Goal: Information Seeking & Learning: Learn about a topic

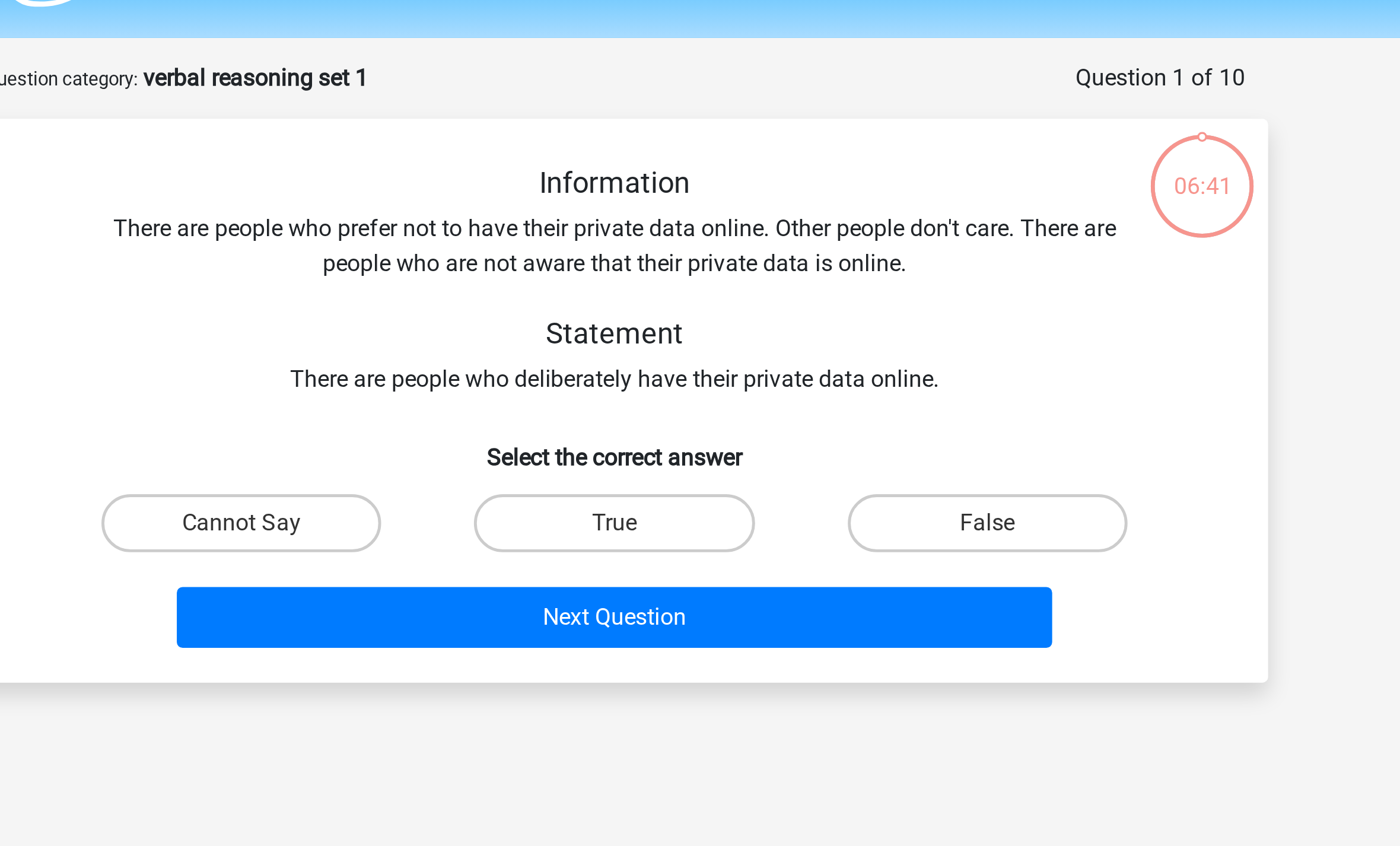
click at [642, 237] on label "True" at bounding box center [700, 248] width 115 height 24
click at [700, 248] on input "True" at bounding box center [704, 252] width 8 height 8
radio input "true"
click at [521, 274] on button "Next Question" at bounding box center [700, 287] width 359 height 25
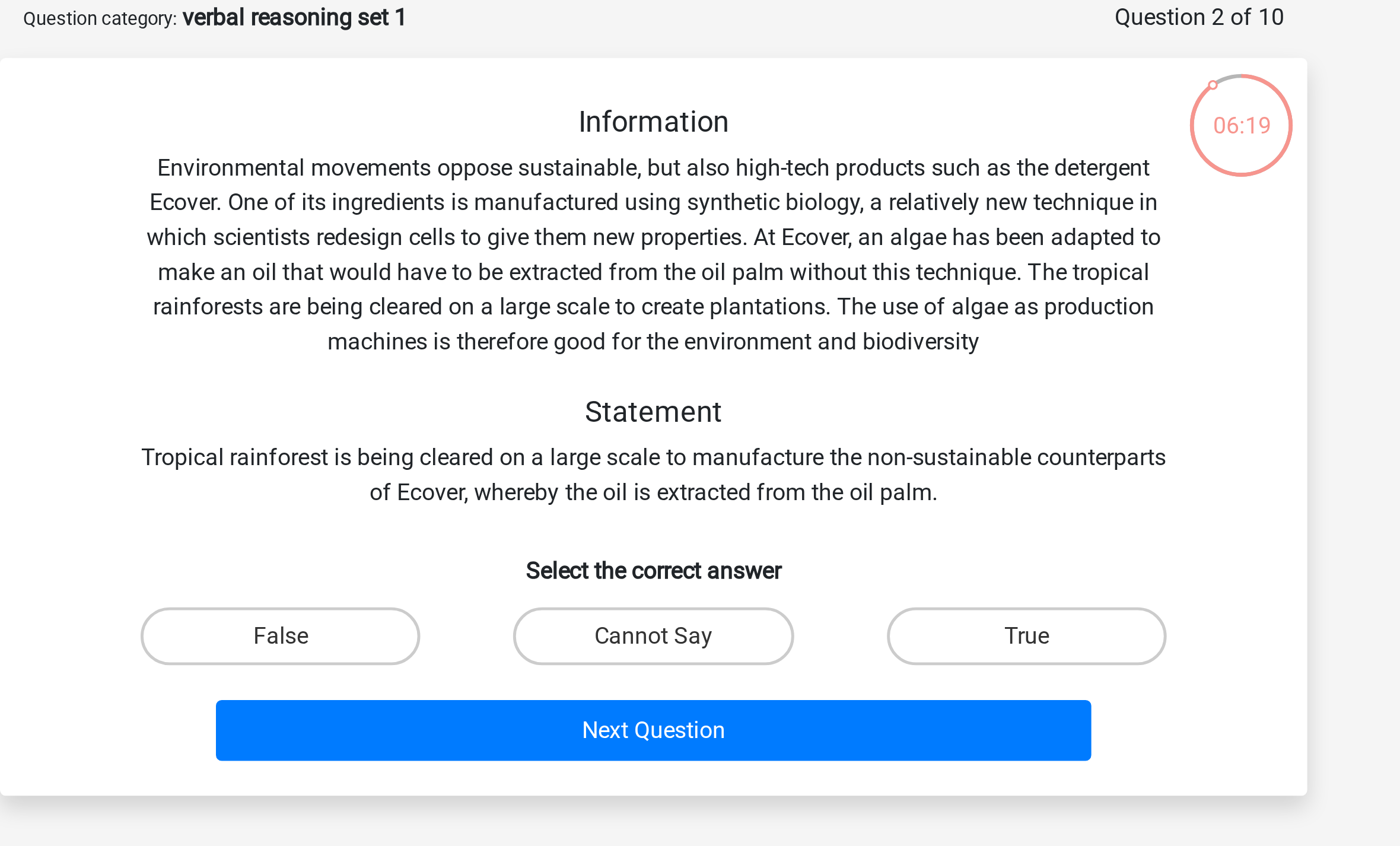
click at [642, 308] on label "Cannot Say" at bounding box center [700, 320] width 115 height 24
click at [700, 320] on input "Cannot Say" at bounding box center [704, 323] width 8 height 8
radio input "true"
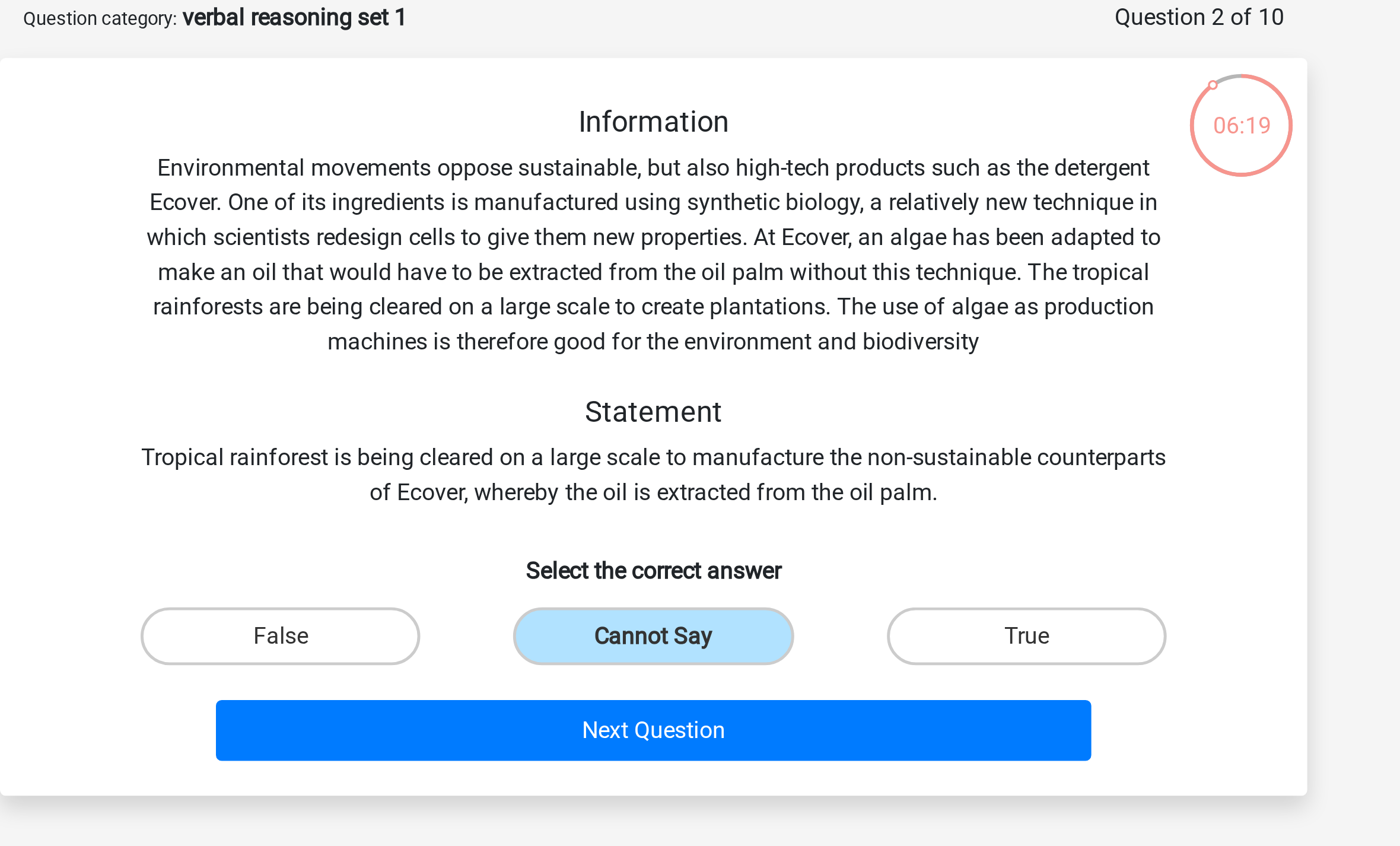
click at [521, 346] on button "Next Question" at bounding box center [700, 358] width 359 height 25
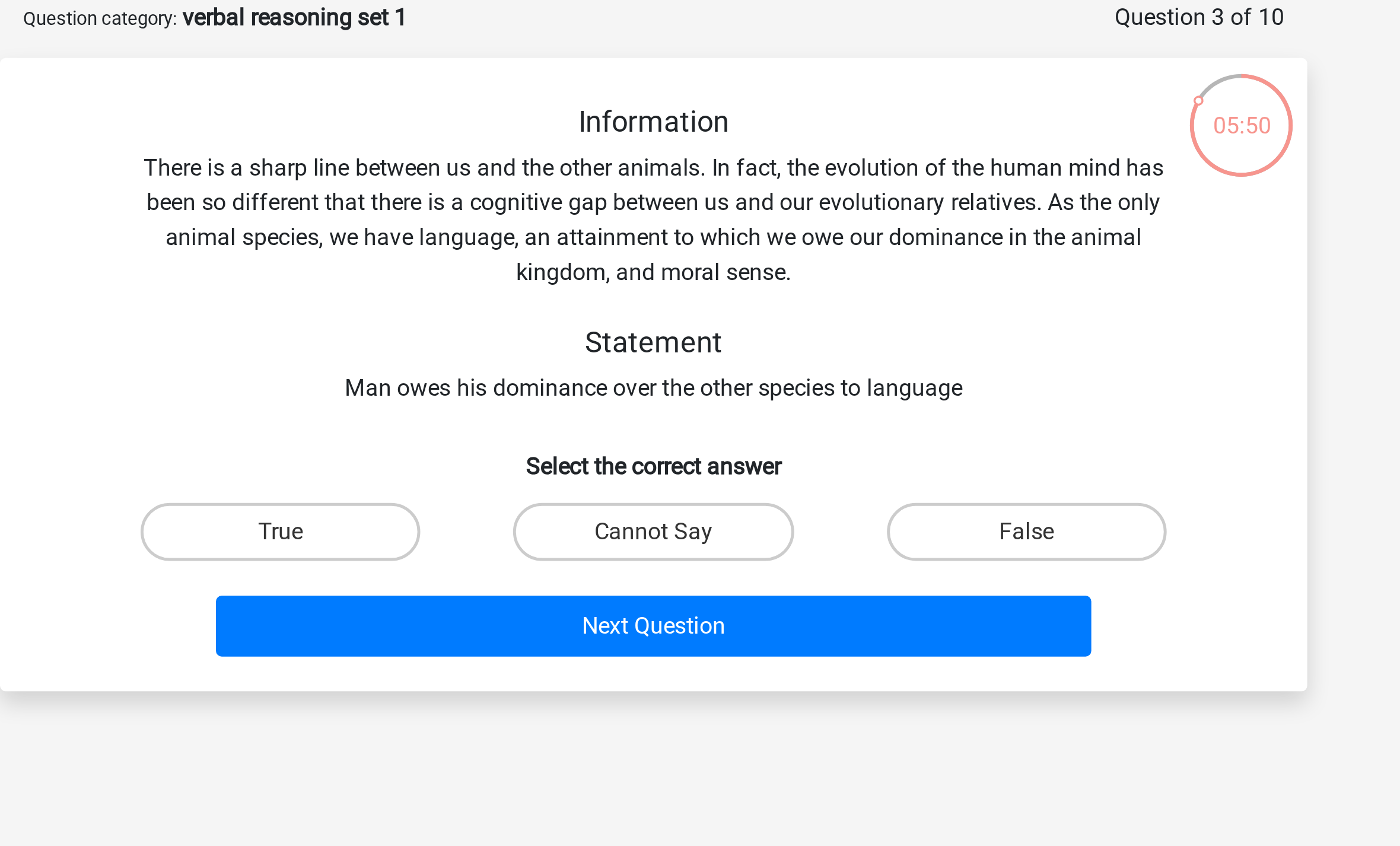
click at [795, 265] on label "False" at bounding box center [853, 277] width 115 height 24
click at [852, 277] on input "False" at bounding box center [856, 281] width 8 height 8
radio input "true"
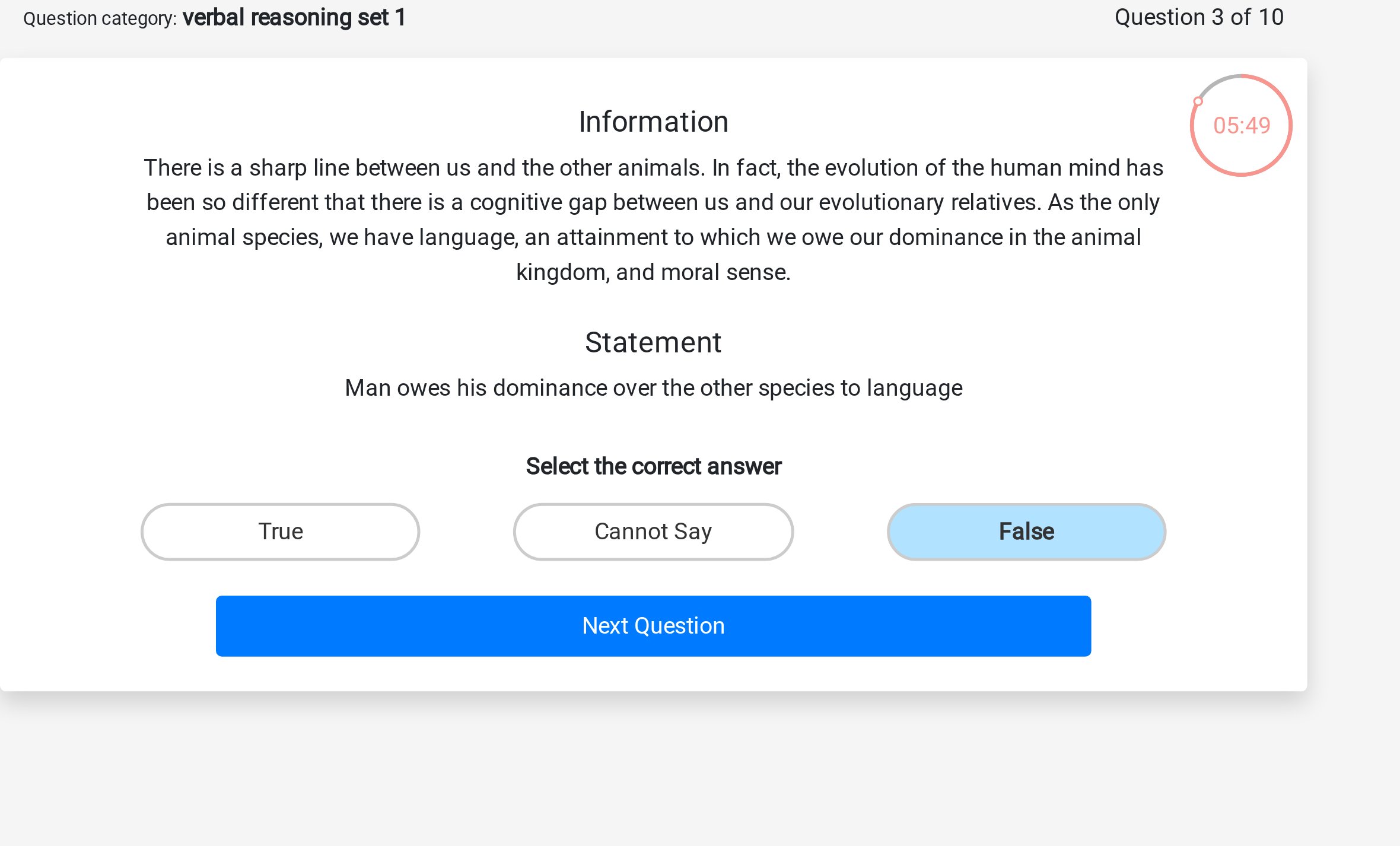
click at [521, 303] on button "Next Question" at bounding box center [700, 315] width 359 height 25
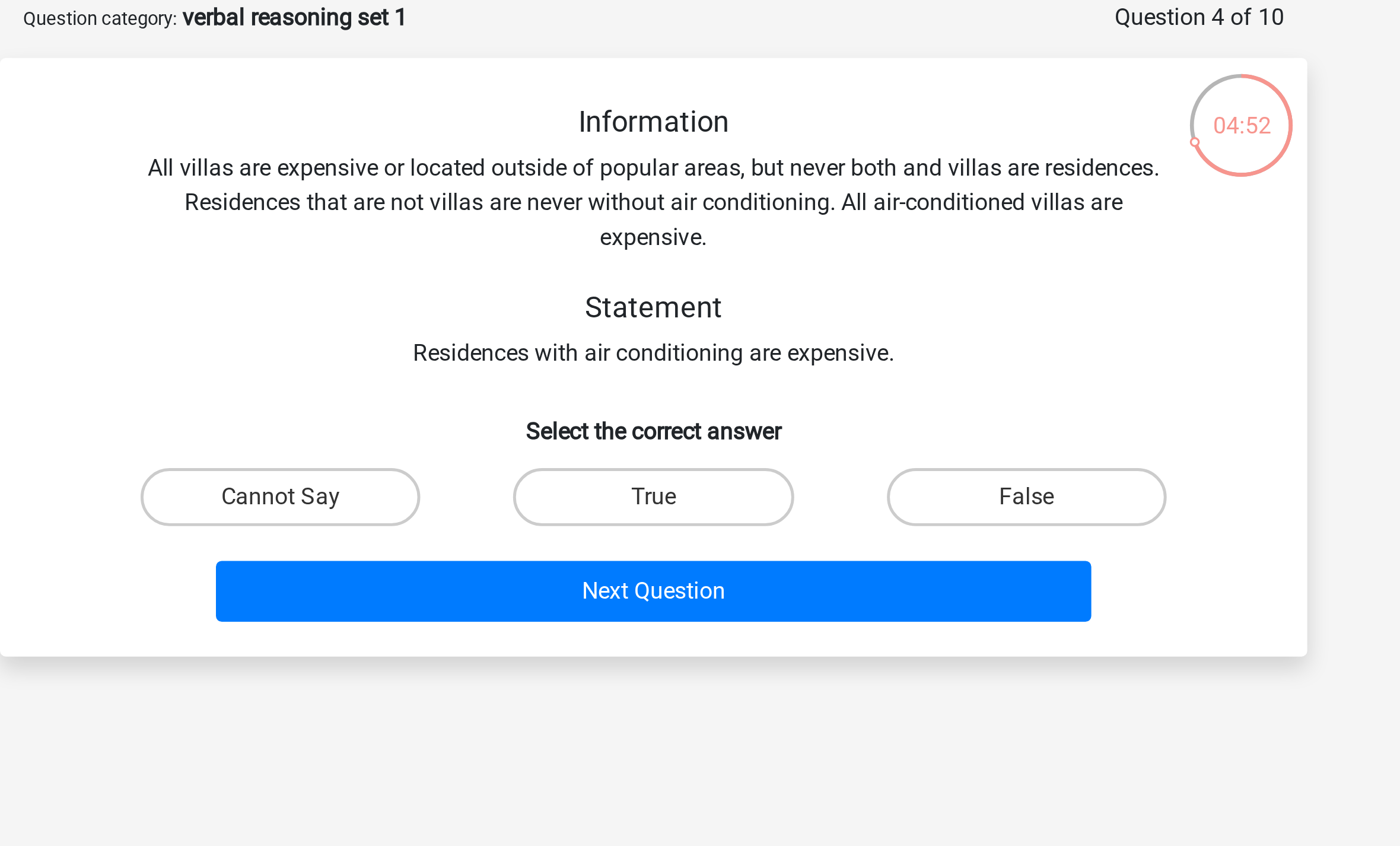
click at [490, 251] on label "Cannot Say" at bounding box center [547, 262] width 115 height 24
click at [548, 263] on input "Cannot Say" at bounding box center [551, 267] width 8 height 8
radio input "true"
click at [521, 289] on button "Next Question" at bounding box center [700, 301] width 359 height 25
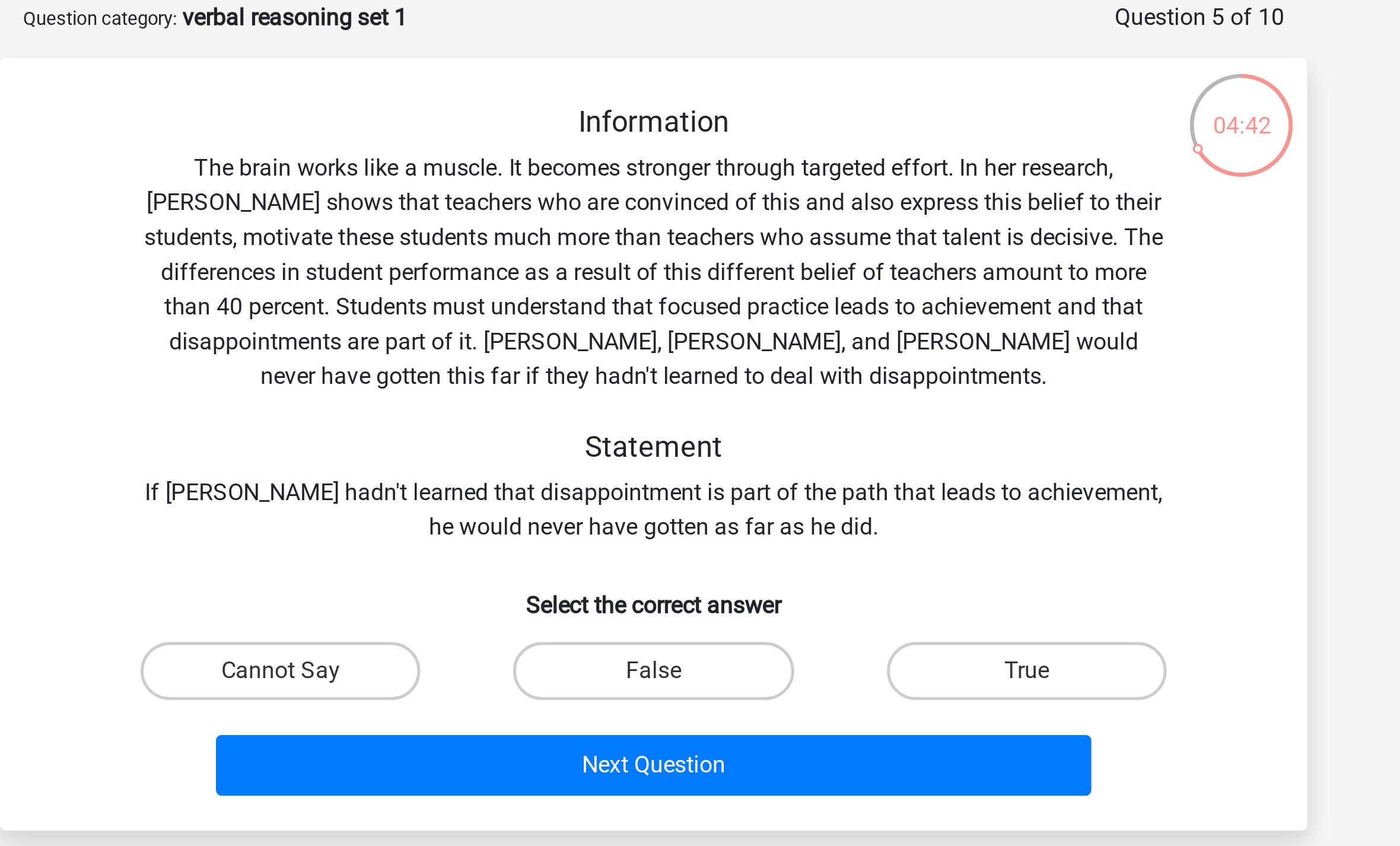
click at [642, 322] on label "False" at bounding box center [700, 334] width 115 height 24
click at [700, 334] on input "False" at bounding box center [704, 338] width 8 height 8
radio input "true"
click at [521, 360] on button "Next Question" at bounding box center [700, 372] width 359 height 25
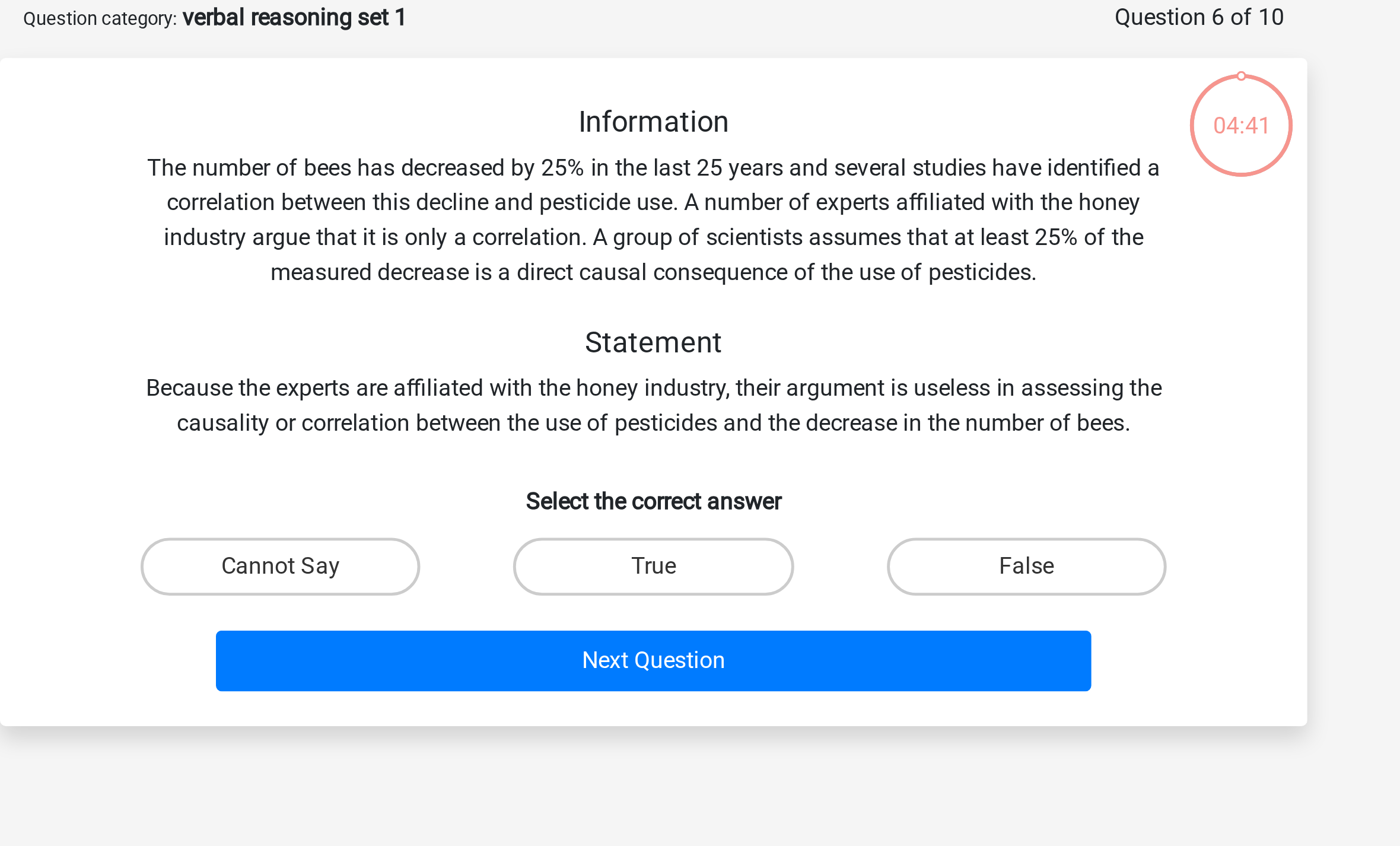
click at [642, 279] on label "True" at bounding box center [700, 291] width 115 height 24
click at [700, 292] on input "True" at bounding box center [704, 295] width 8 height 8
radio input "true"
click at [521, 317] on button "Next Question" at bounding box center [700, 329] width 359 height 25
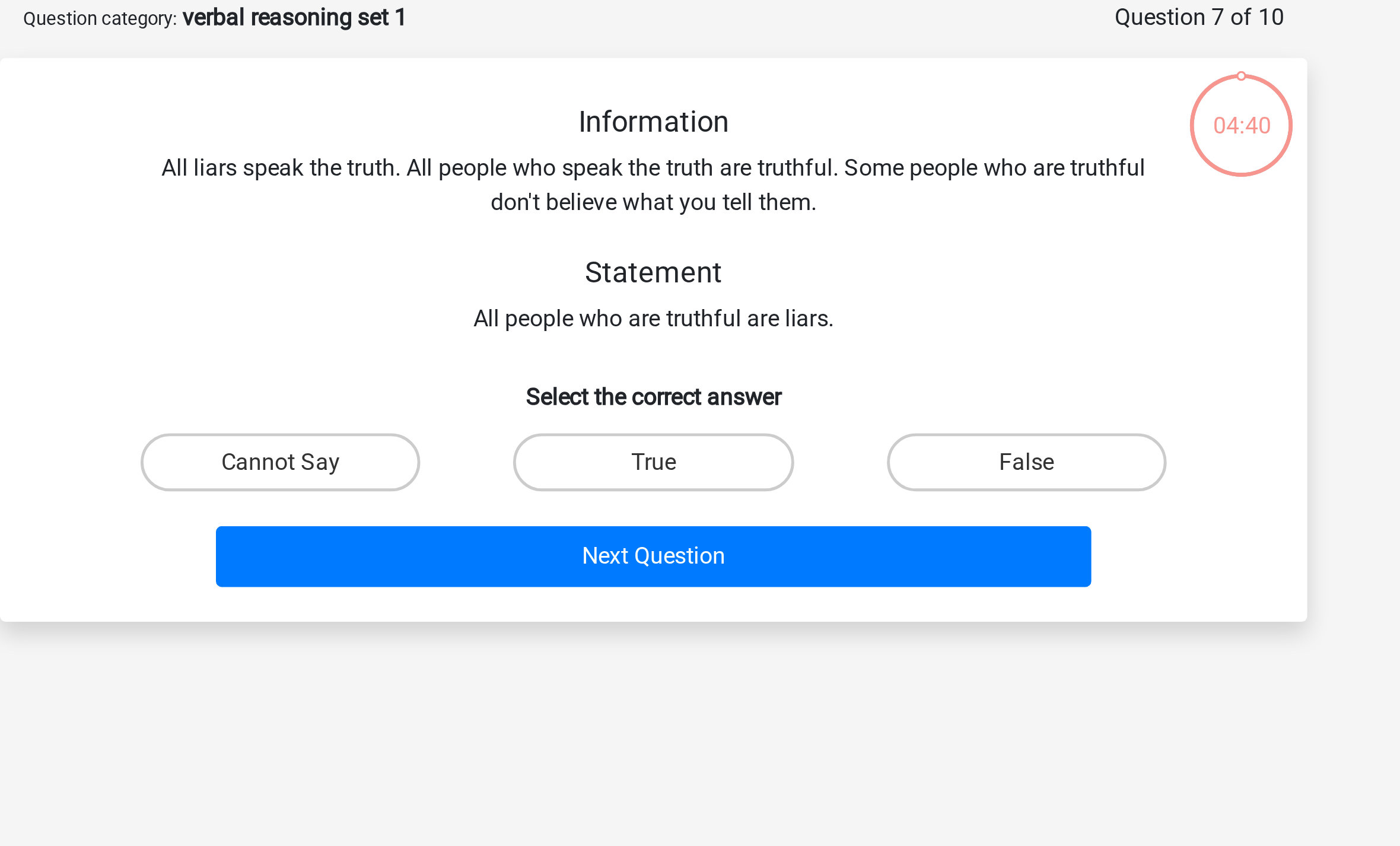
click at [642, 237] on label "True" at bounding box center [700, 248] width 115 height 24
click at [700, 248] on input "True" at bounding box center [704, 252] width 8 height 8
radio input "true"
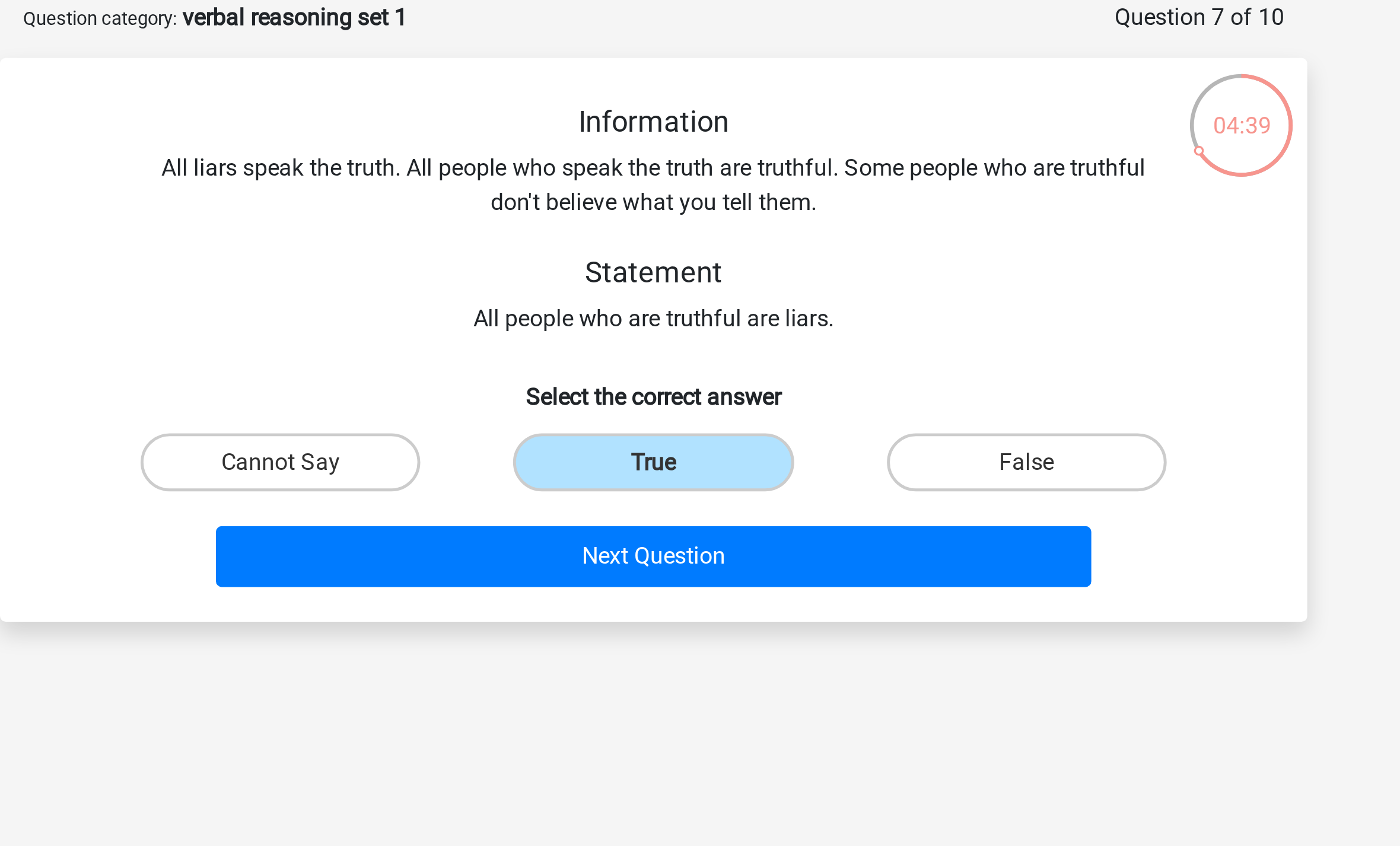
click at [521, 274] on button "Next Question" at bounding box center [700, 287] width 359 height 25
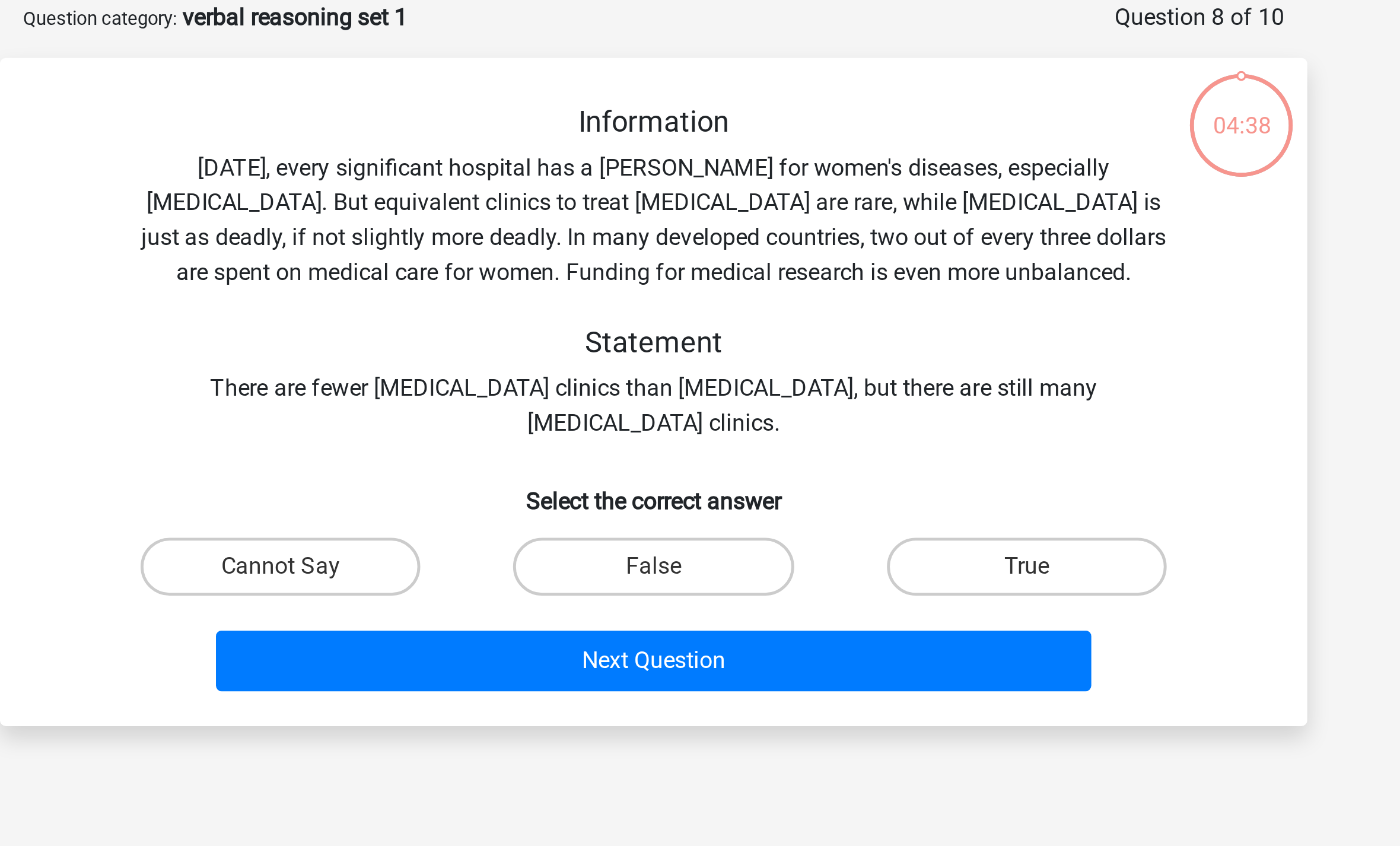
click at [642, 279] on label "False" at bounding box center [700, 291] width 115 height 24
click at [700, 292] on input "False" at bounding box center [704, 295] width 8 height 8
radio input "true"
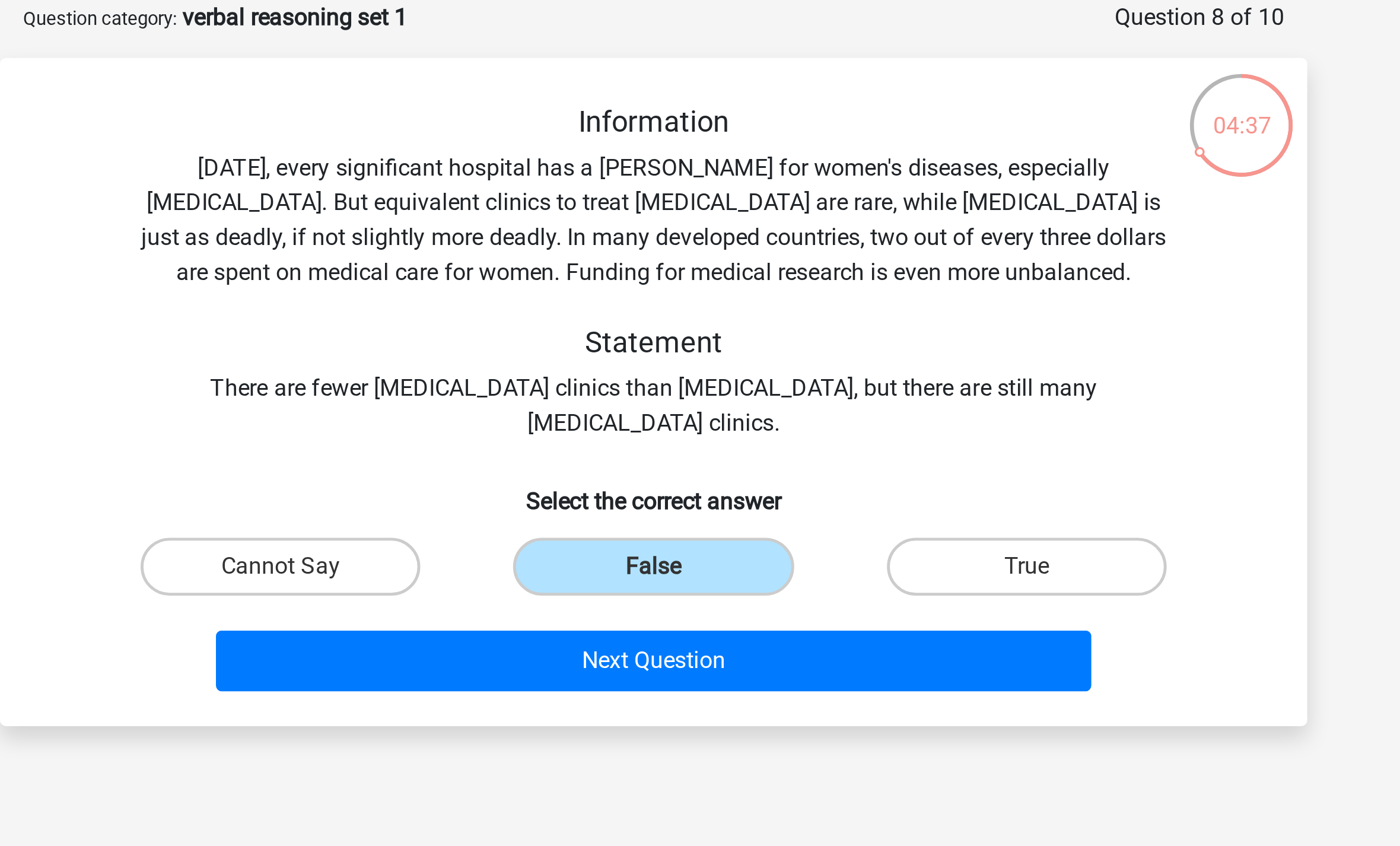
click at [521, 317] on button "Next Question" at bounding box center [700, 329] width 359 height 25
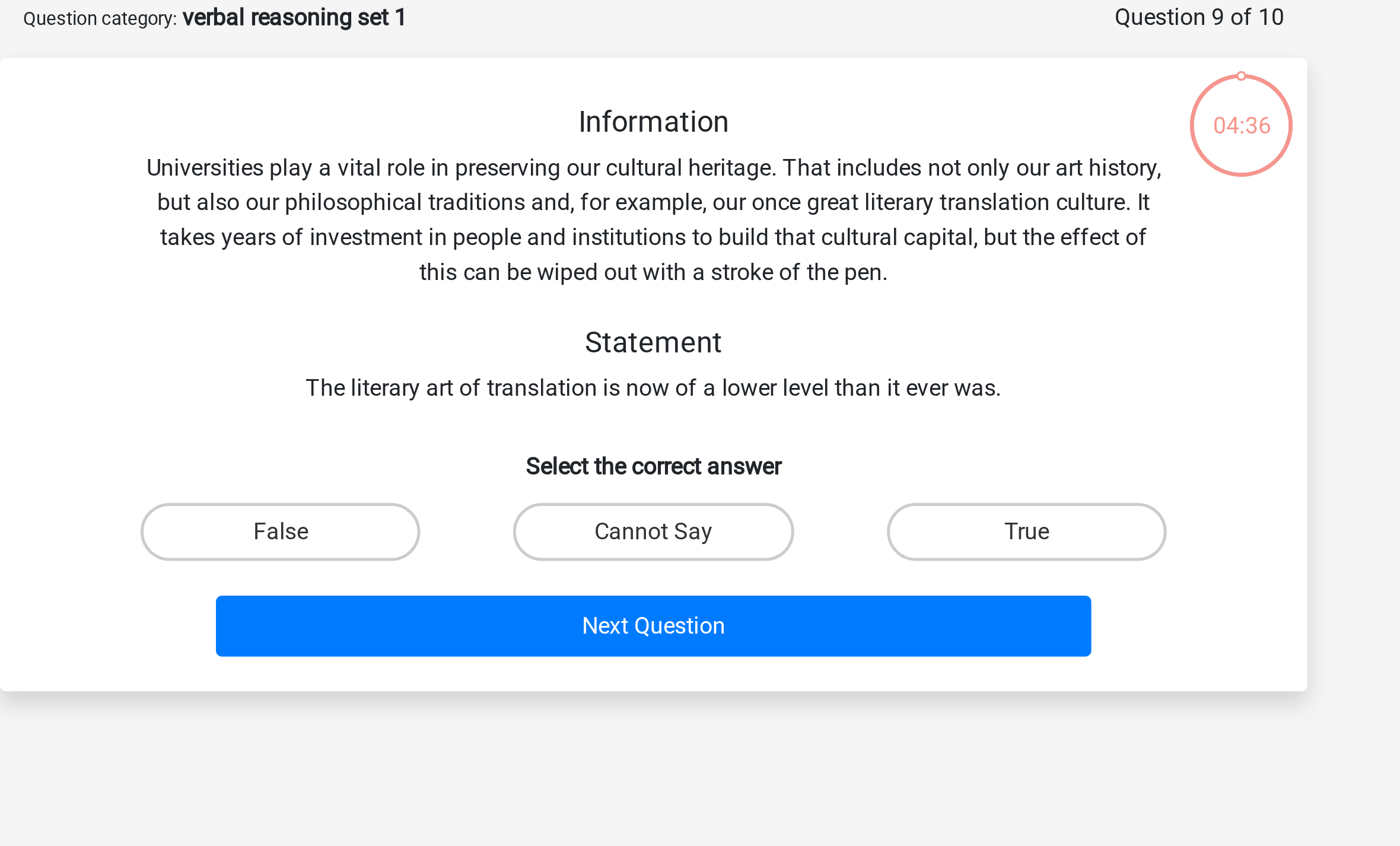
click at [642, 265] on label "Cannot Say" at bounding box center [700, 277] width 115 height 24
click at [700, 277] on input "Cannot Say" at bounding box center [704, 281] width 8 height 8
radio input "true"
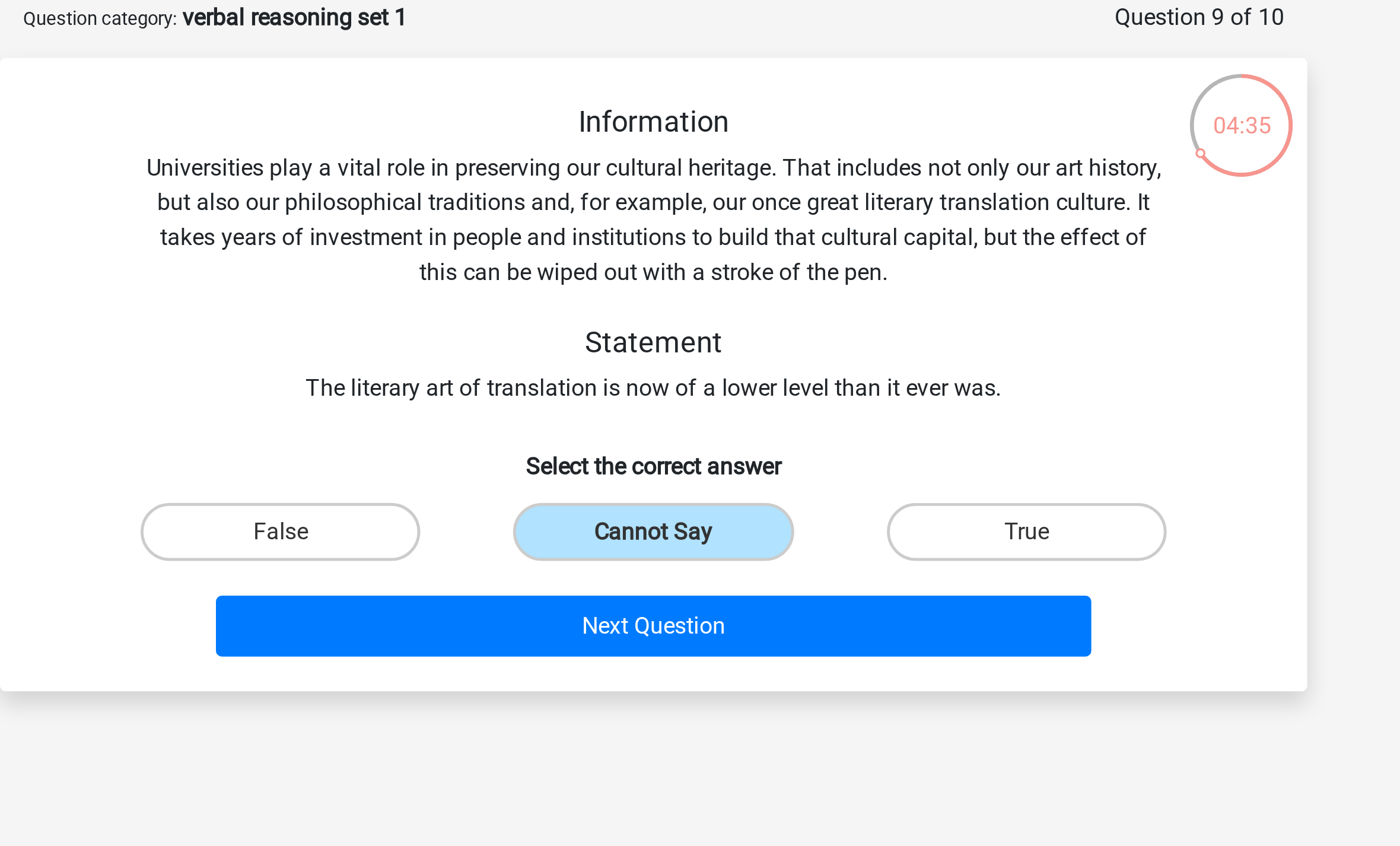
click at [521, 303] on button "Next Question" at bounding box center [700, 315] width 359 height 25
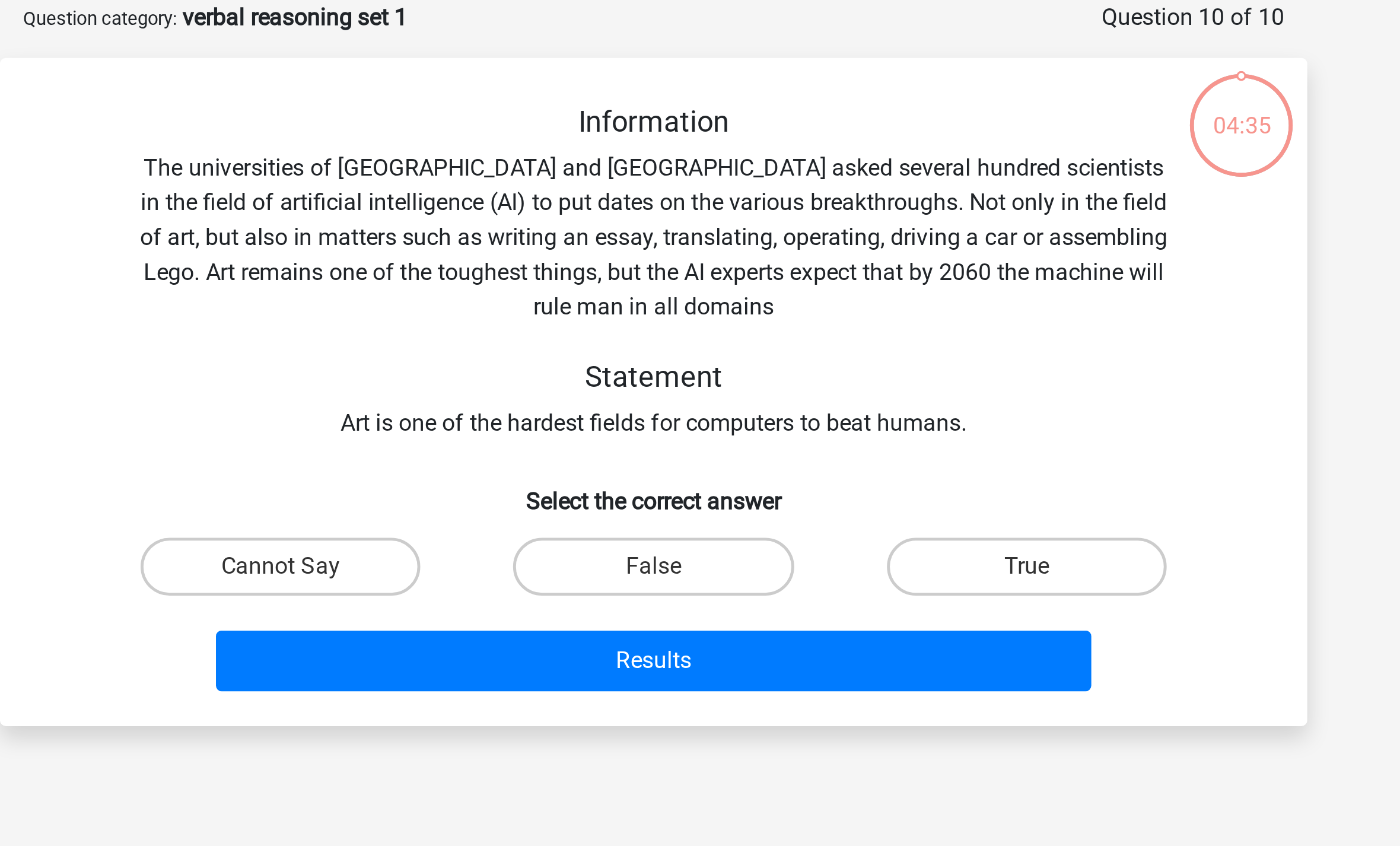
click at [642, 279] on label "False" at bounding box center [700, 291] width 115 height 24
click at [700, 292] on input "False" at bounding box center [704, 295] width 8 height 8
radio input "true"
click at [521, 317] on button "Results" at bounding box center [700, 329] width 359 height 25
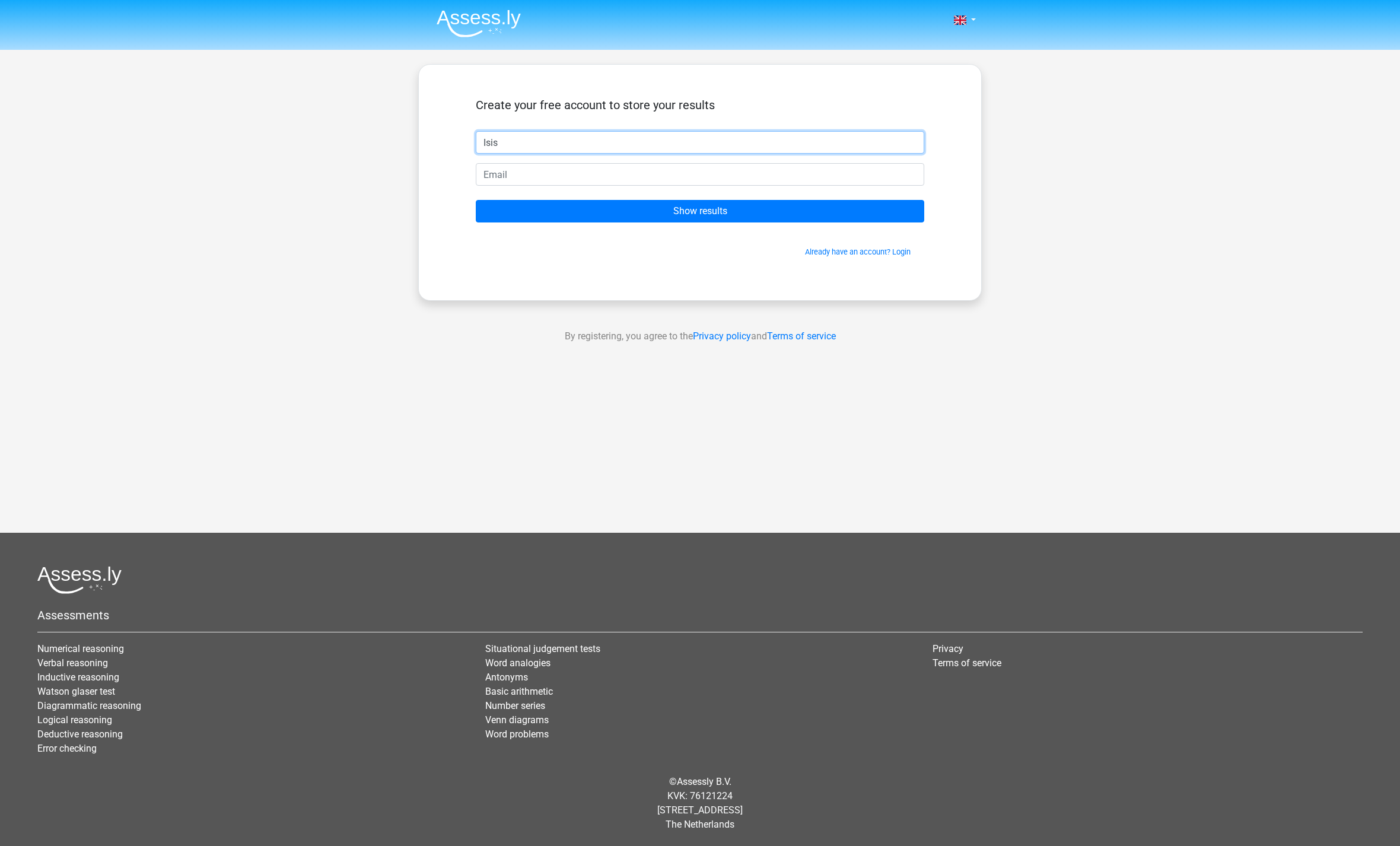
type input "Isis"
click at [866, 177] on input "email" at bounding box center [700, 174] width 448 height 23
type input "sksk@gmail.com"
click at [505, 214] on input "Show results" at bounding box center [700, 211] width 448 height 23
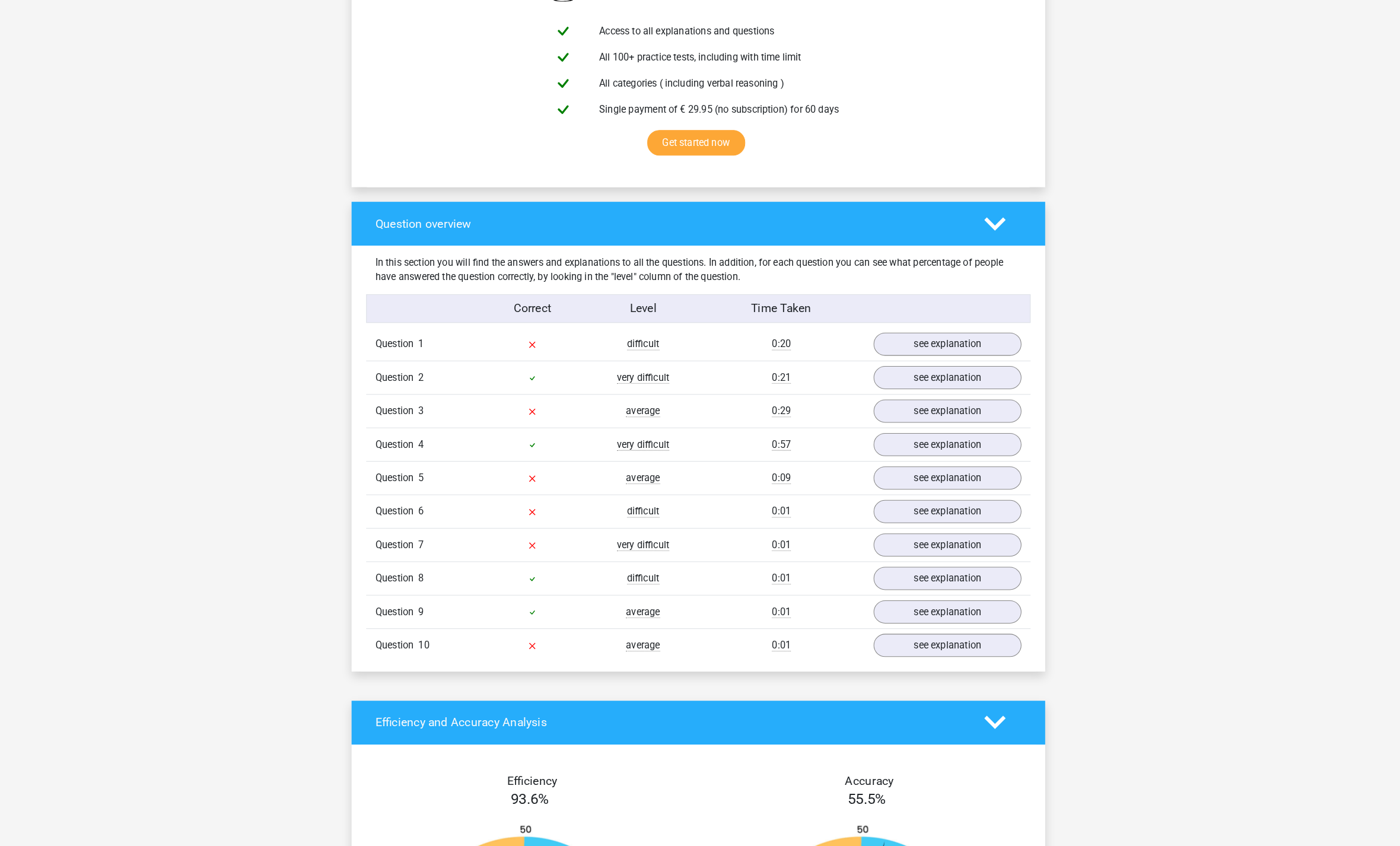
scroll to position [720, 0]
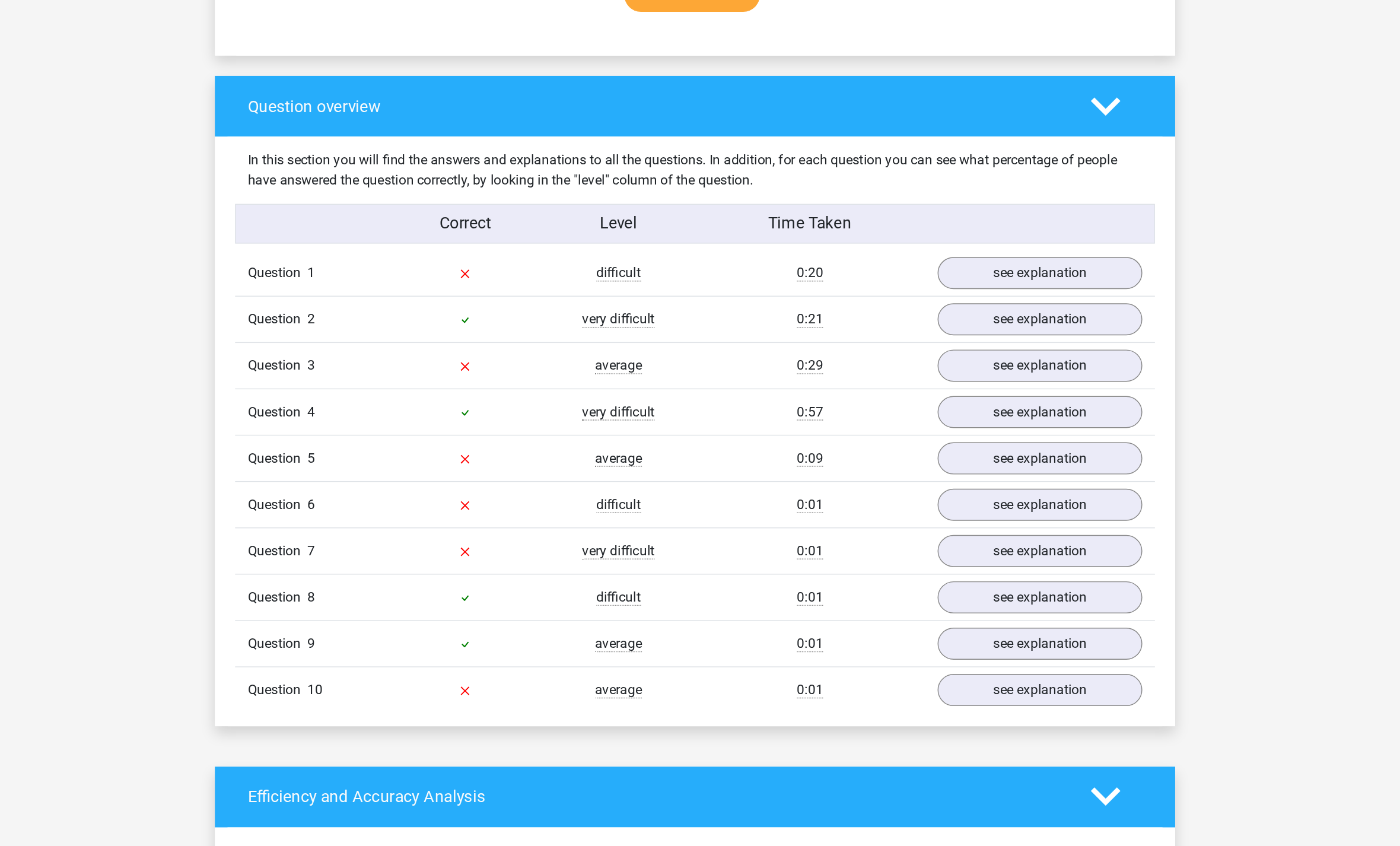
click at [871, 323] on link "see explanation" at bounding box center [943, 334] width 144 height 23
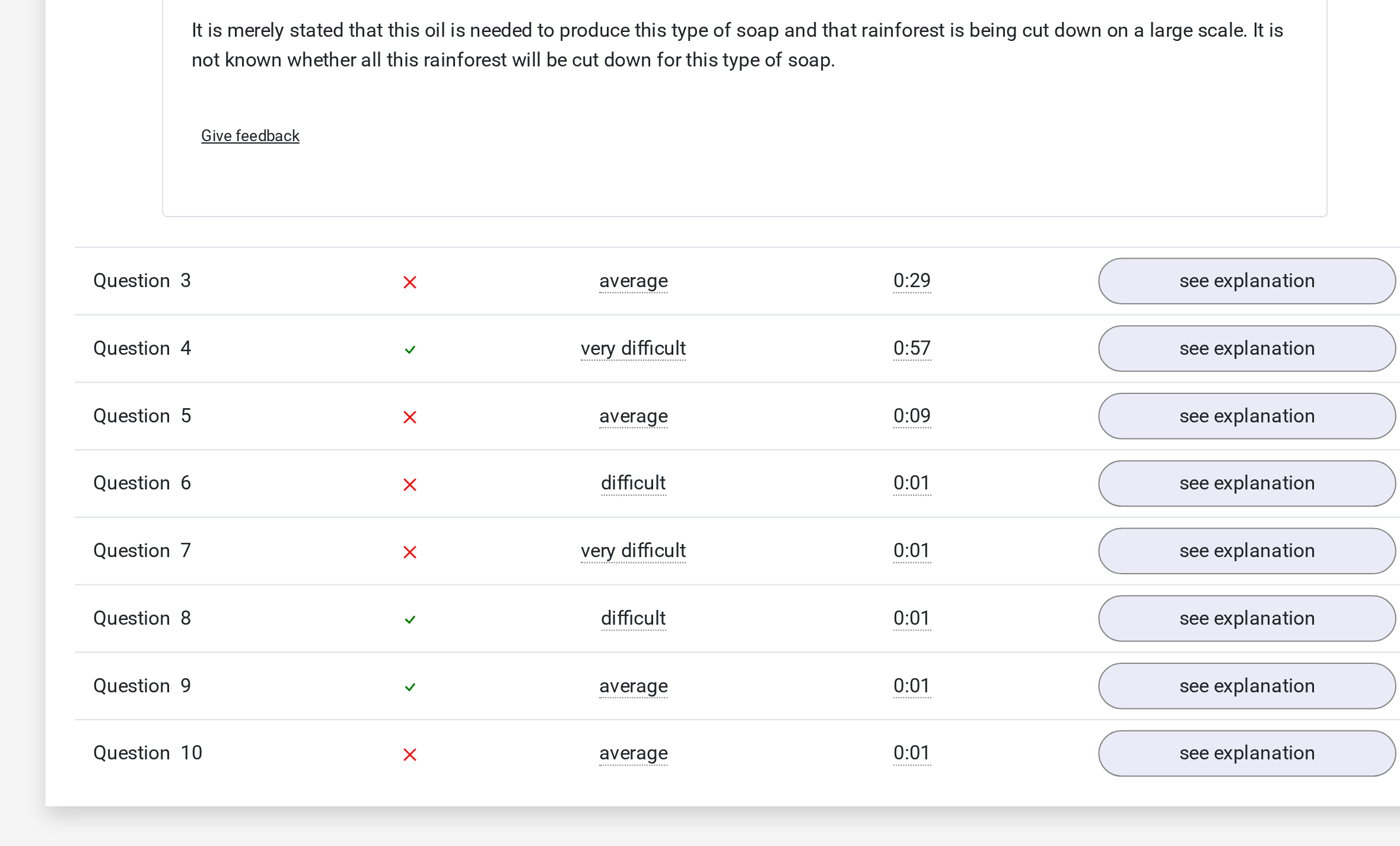
scroll to position [932, 0]
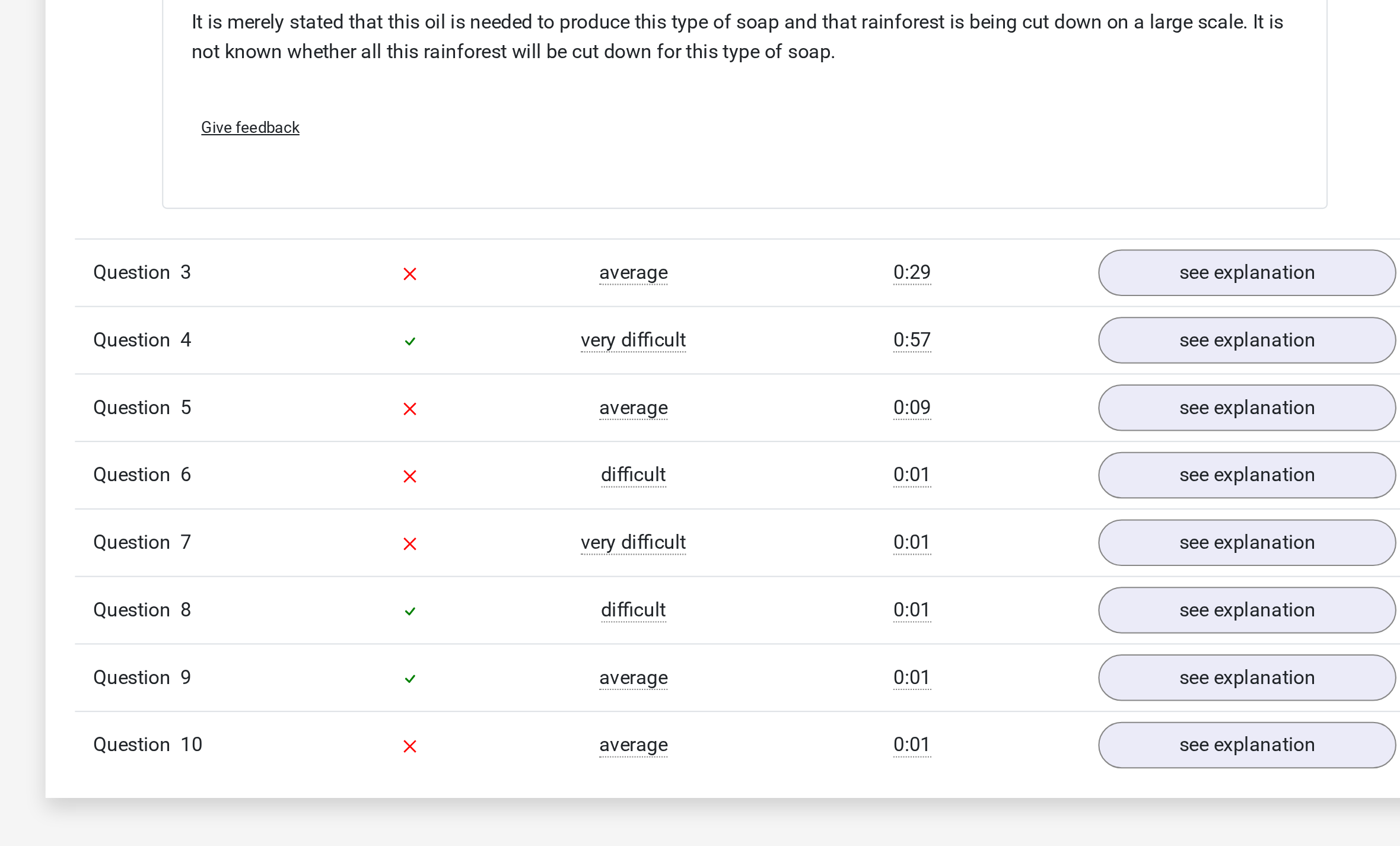
click at [871, 618] on link "see explanation" at bounding box center [943, 629] width 144 height 23
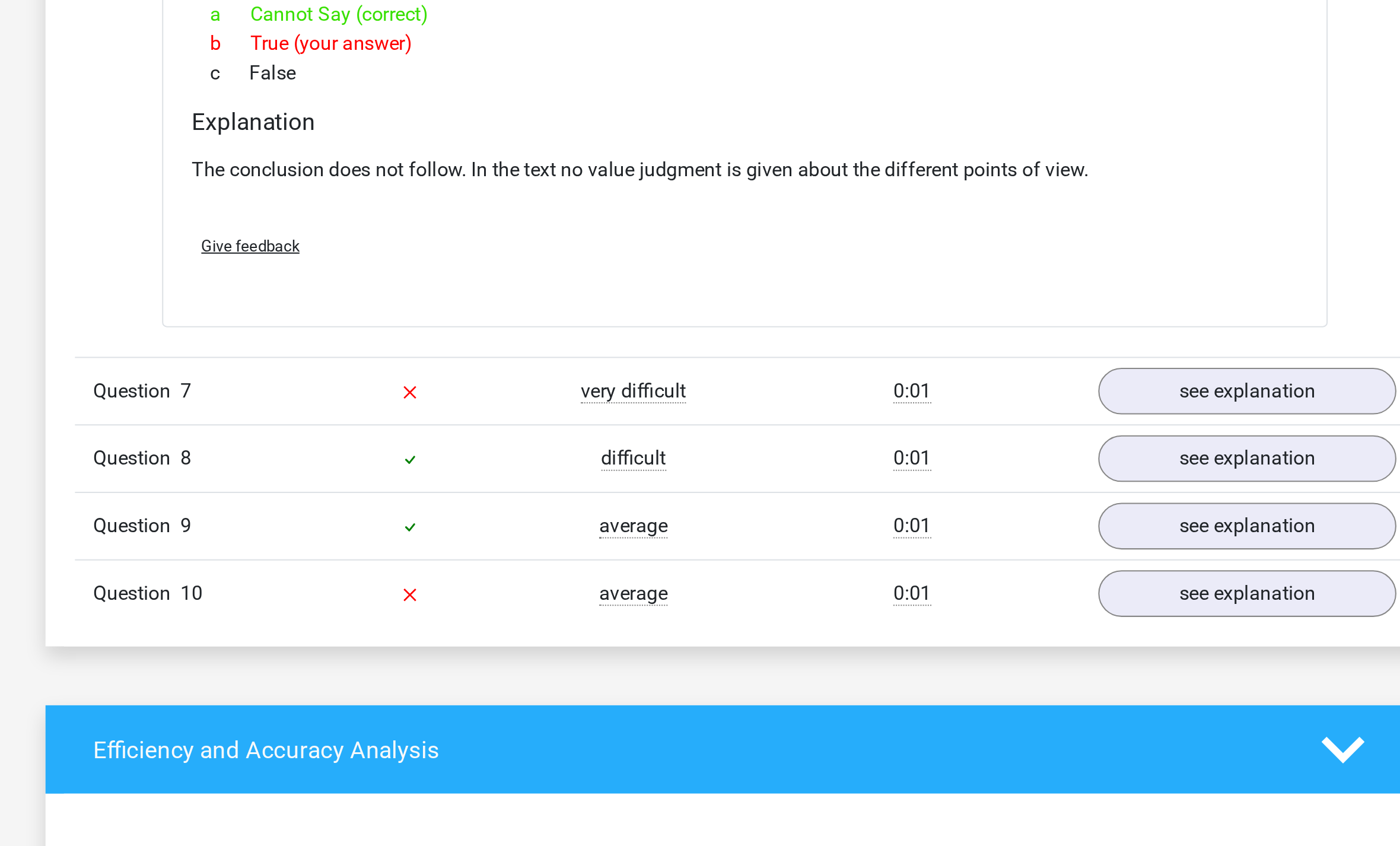
scroll to position [1349, 0]
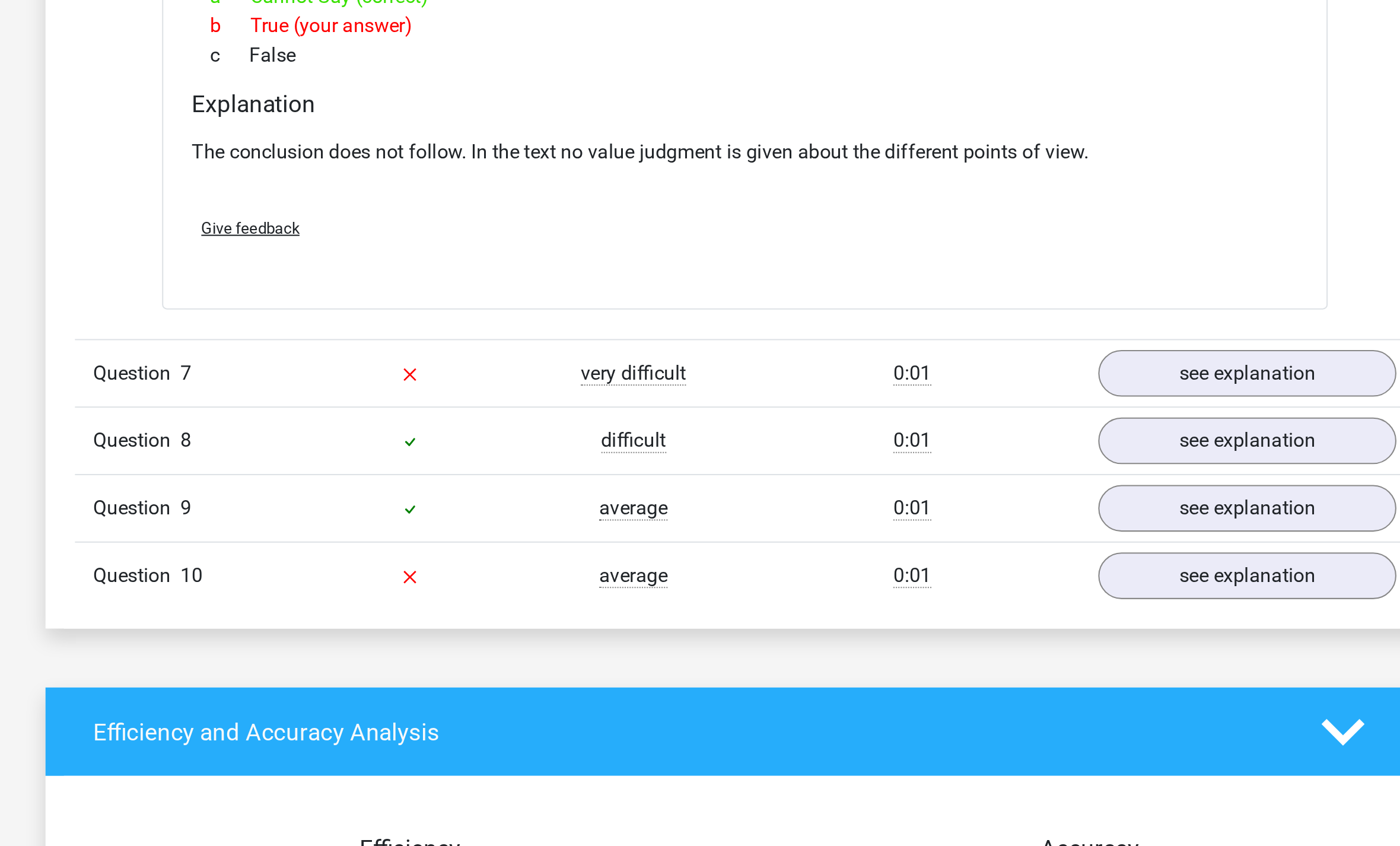
click at [871, 570] on link "see explanation" at bounding box center [943, 581] width 144 height 23
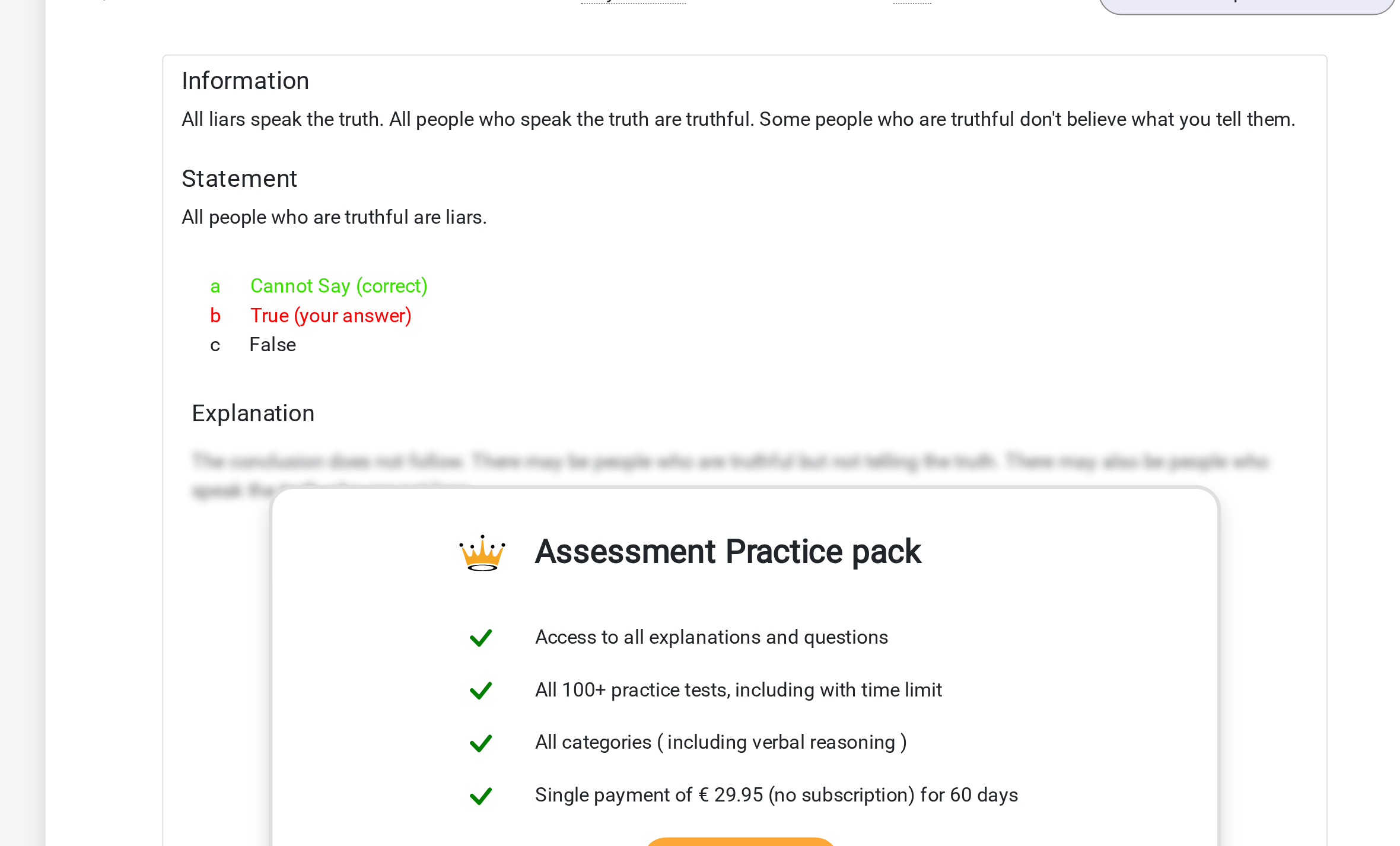
scroll to position [1548, 0]
